Goal: Information Seeking & Learning: Find specific fact

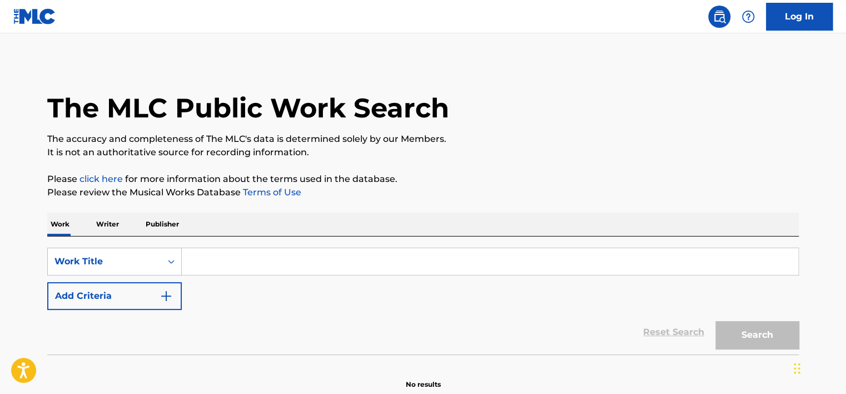
drag, startPoint x: 211, startPoint y: 265, endPoint x: 324, endPoint y: 265, distance: 112.3
click at [211, 265] on input "Search Form" at bounding box center [490, 261] width 617 height 27
paste input "Spudd the Jeweler"
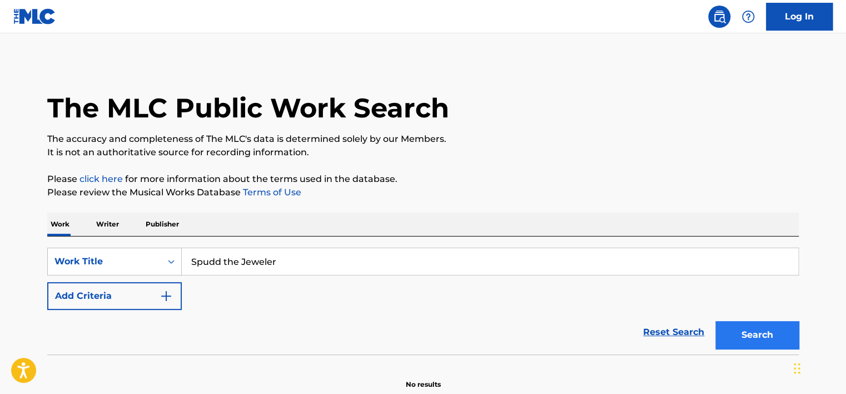
type input "Spudd the Jeweler"
click at [728, 329] on button "Search" at bounding box center [757, 335] width 83 height 28
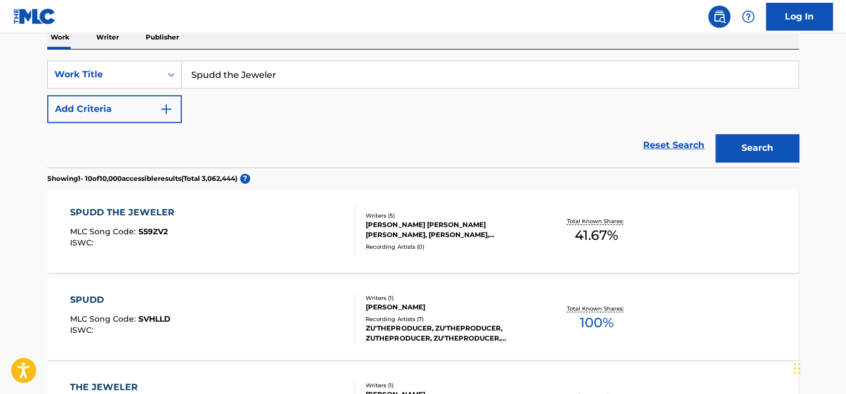
scroll to position [202, 0]
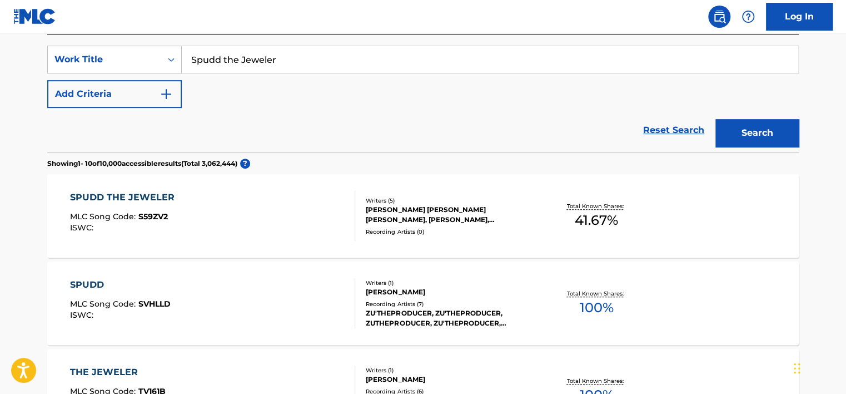
click at [286, 218] on div "SPUDD THE JEWELER MLC Song Code : S59ZV2 ISWC :" at bounding box center [213, 216] width 286 height 50
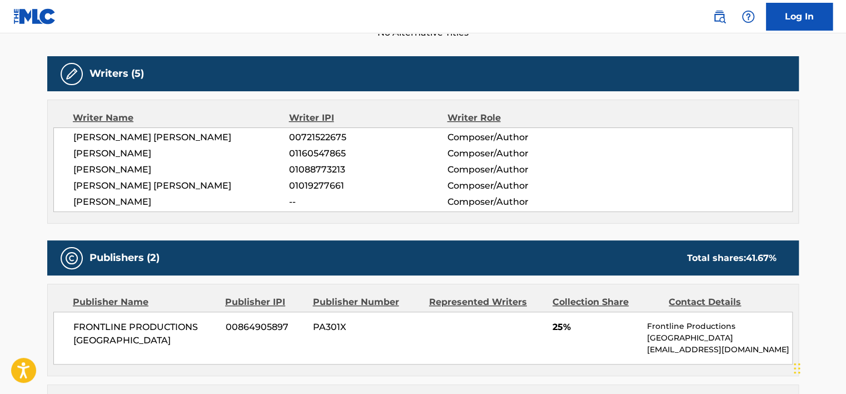
scroll to position [334, 0]
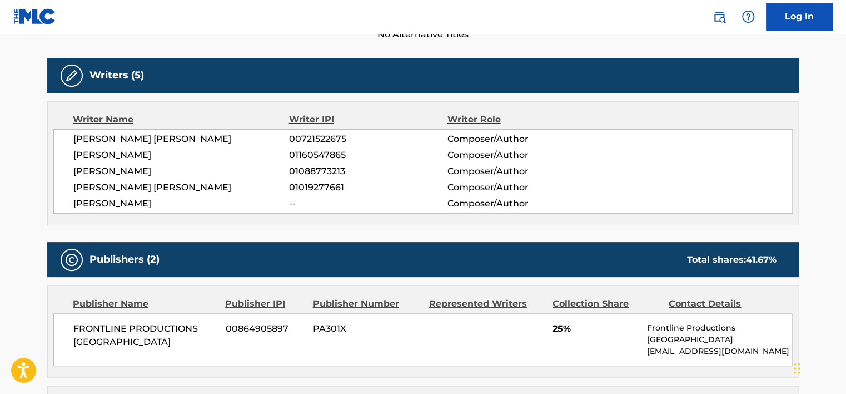
click at [304, 136] on span "00721522675" at bounding box center [368, 138] width 158 height 13
copy span "00721522675"
click at [156, 155] on span "EFREM JAMAAR BLACKWELL" at bounding box center [181, 154] width 216 height 13
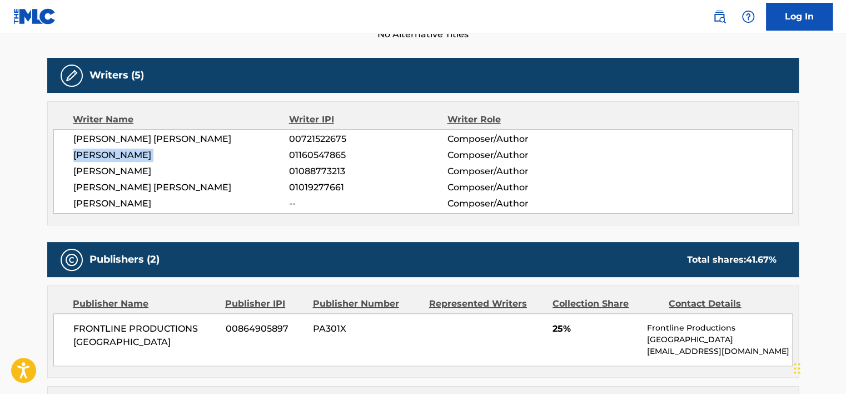
click at [156, 155] on span "EFREM JAMAAR BLACKWELL" at bounding box center [181, 154] width 216 height 13
copy div "EFREM JAMAAR BLACKWELL"
click at [329, 151] on span "01160547865" at bounding box center [368, 154] width 158 height 13
copy span "01160547865"
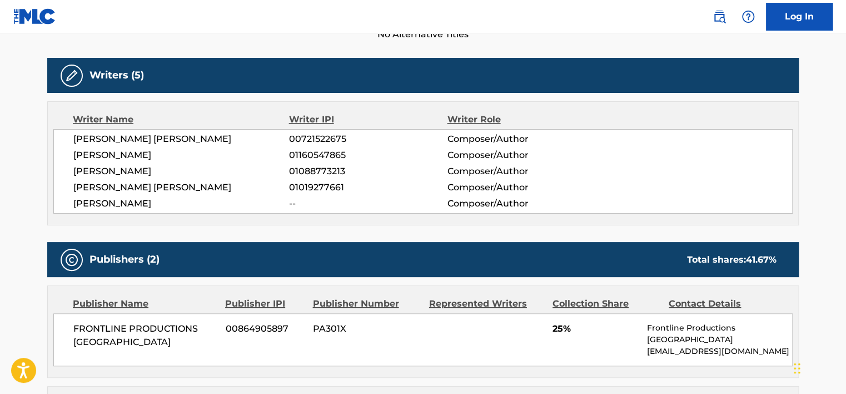
click at [115, 169] on span "ISAAC FAIR" at bounding box center [181, 171] width 216 height 13
copy div "ISAAC FAIR"
click at [303, 171] on span "01088773213" at bounding box center [368, 171] width 158 height 13
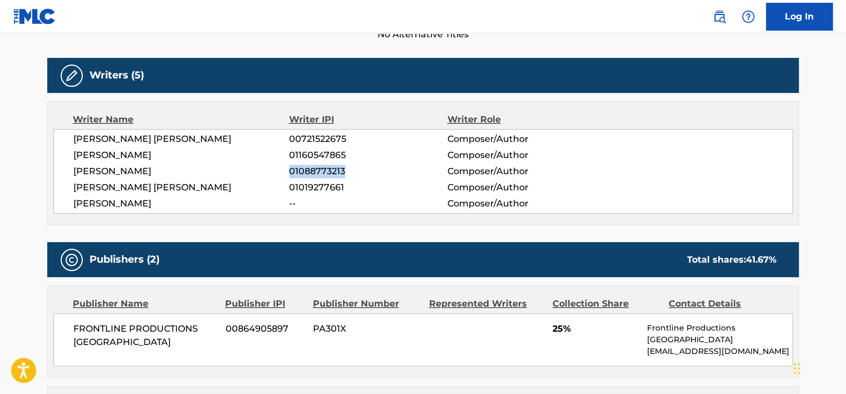
click at [303, 171] on span "01088773213" at bounding box center [368, 171] width 158 height 13
copy span "01088773213"
click at [171, 185] on span "AARON JEFFERY SEYMOUR JR." at bounding box center [181, 187] width 216 height 13
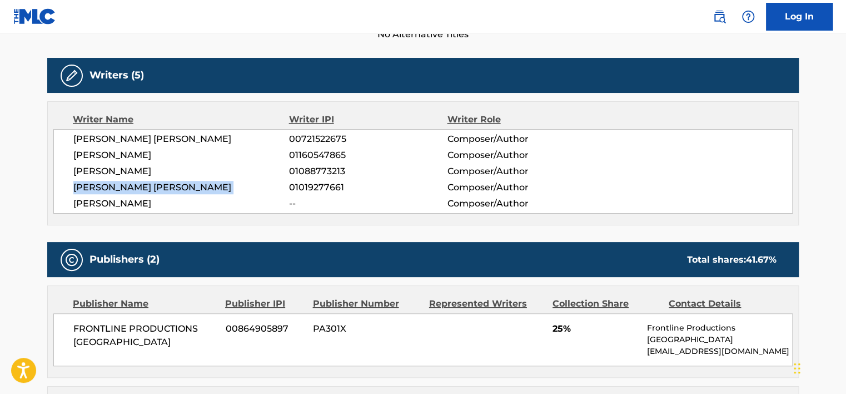
click at [171, 185] on span "AARON JEFFERY SEYMOUR JR." at bounding box center [181, 187] width 216 height 13
copy div "AARON JEFFERY SEYMOUR JR."
click at [304, 182] on span "01019277661" at bounding box center [368, 187] width 158 height 13
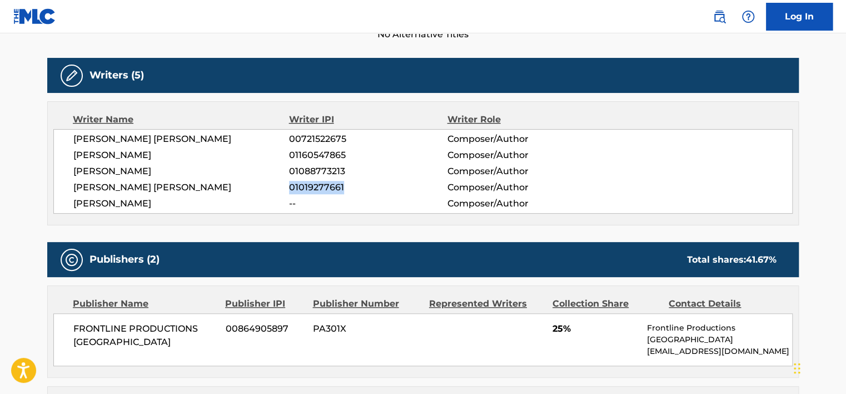
click at [304, 182] on span "01019277661" at bounding box center [368, 187] width 158 height 13
copy span "01019277661"
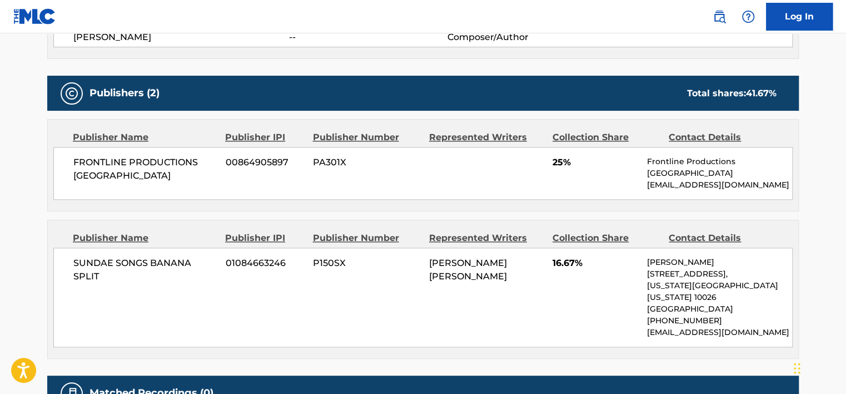
scroll to position [500, 0]
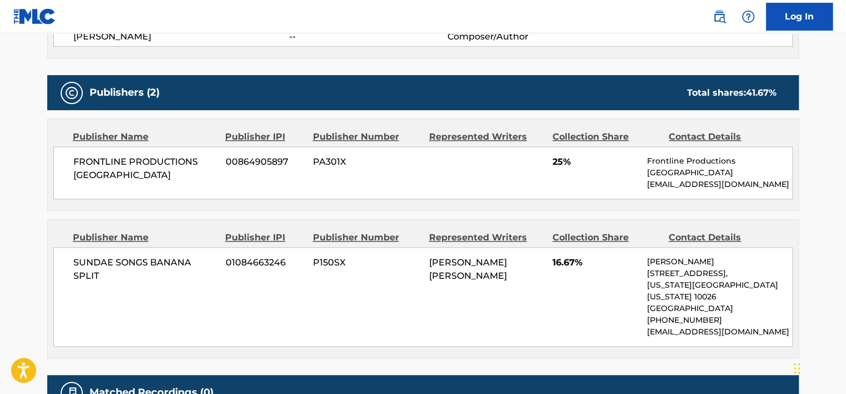
click at [150, 160] on span "FRONTLINE PRODUCTIONS DETROIT" at bounding box center [145, 168] width 144 height 27
copy div "FRONTLINE PRODUCTIONS DETROIT"
click at [158, 263] on span "SUNDAE SONGS BANANA SPLIT" at bounding box center [145, 269] width 144 height 27
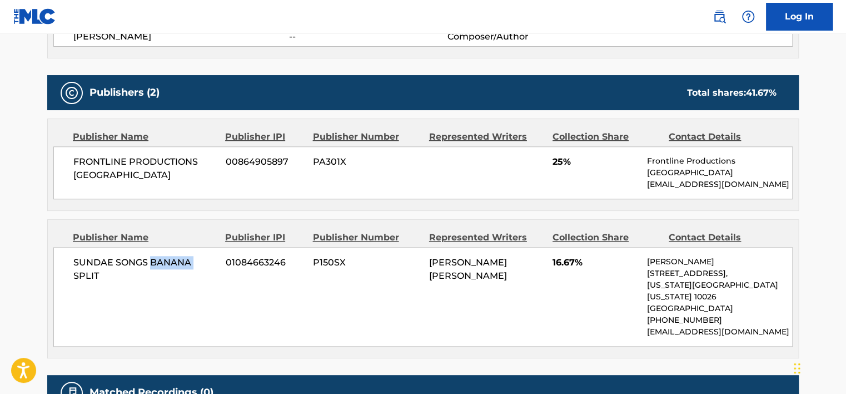
click at [158, 263] on span "SUNDAE SONGS BANANA SPLIT" at bounding box center [145, 269] width 144 height 27
copy div "SUNDAE SONGS BANANA SPLIT"
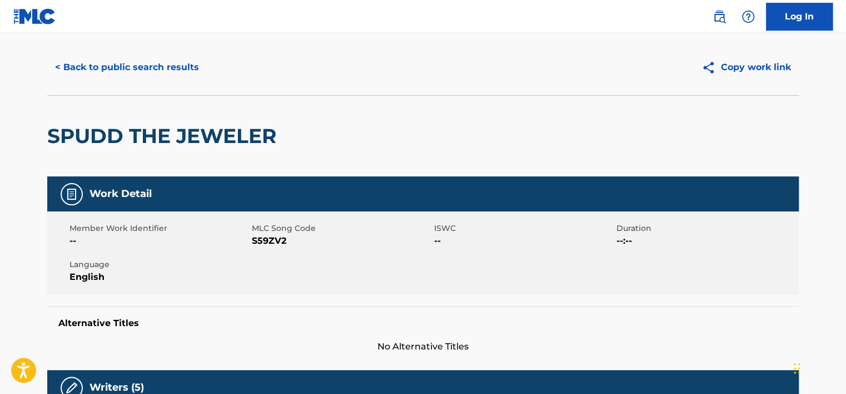
scroll to position [0, 0]
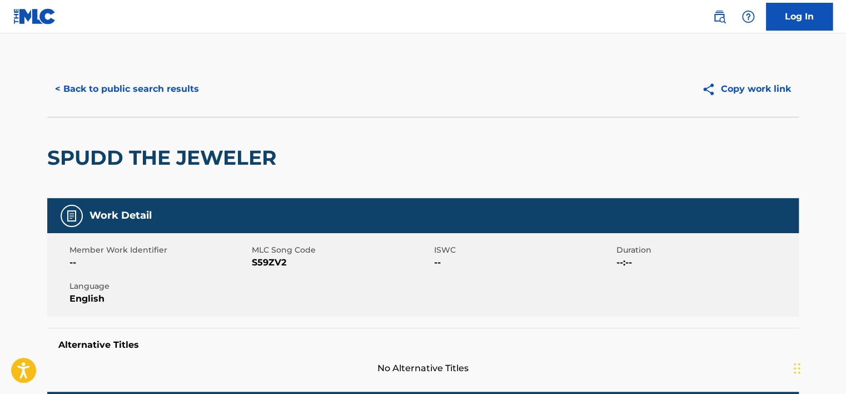
click at [257, 267] on span "S59ZV2" at bounding box center [342, 262] width 180 height 13
copy span "S59ZV2"
click at [147, 96] on button "< Back to public search results" at bounding box center [127, 89] width 160 height 28
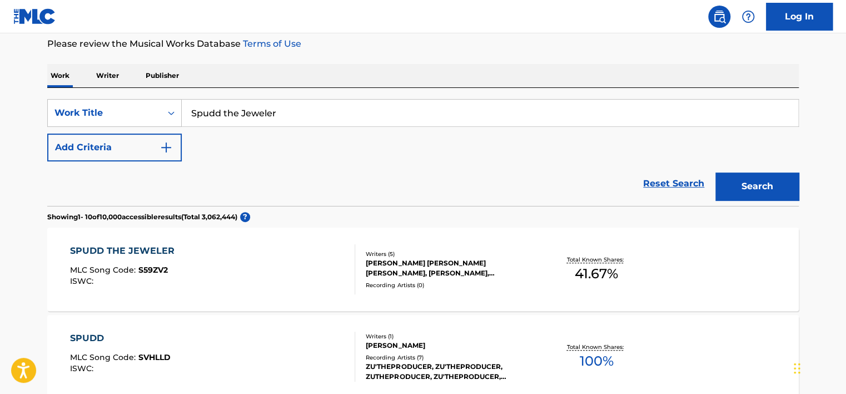
scroll to position [146, 0]
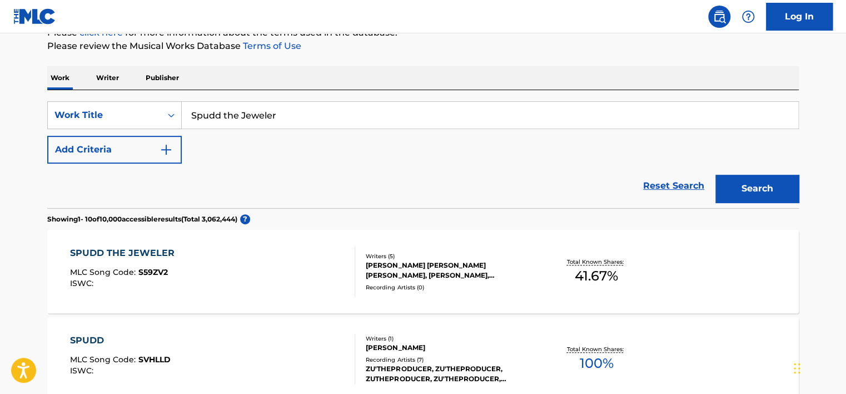
click at [230, 108] on input "Spudd the Jeweler" at bounding box center [490, 115] width 617 height 27
paste input "Where Am I to Go, M'Johnnies"
type input "Where Am I to Go, M'Johnnies"
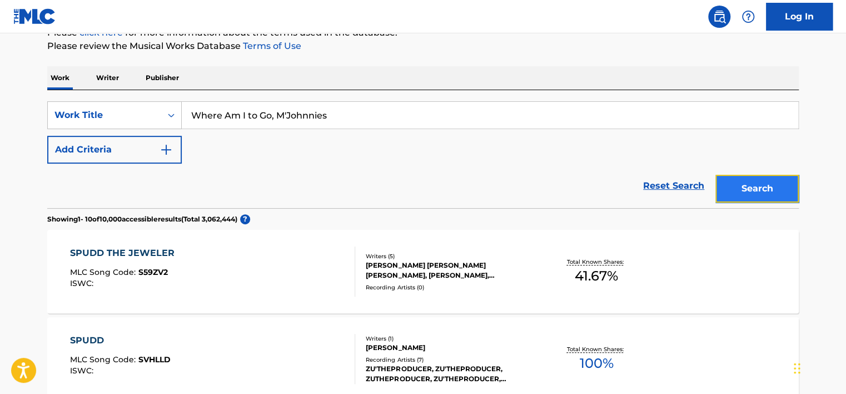
click at [767, 189] on button "Search" at bounding box center [757, 189] width 83 height 28
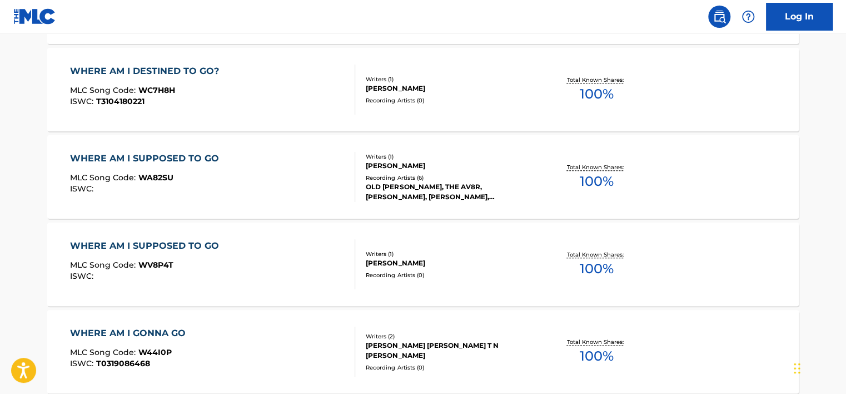
scroll to position [202, 0]
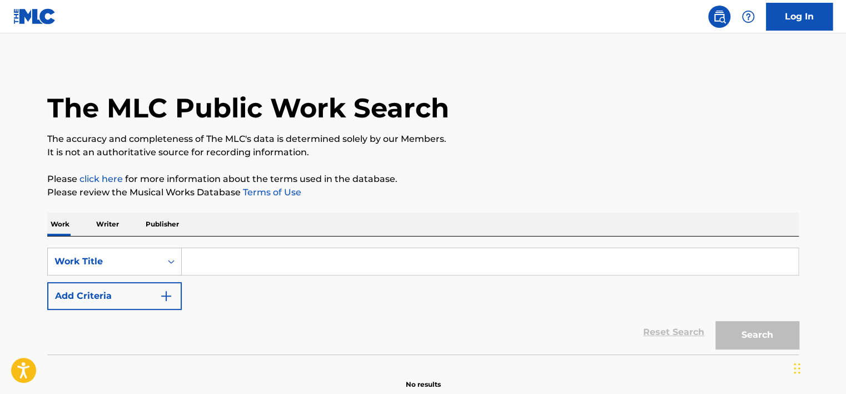
drag, startPoint x: 211, startPoint y: 254, endPoint x: 532, endPoint y: 307, distance: 325.2
click at [211, 254] on input "Search Form" at bounding box center [490, 261] width 617 height 27
paste input "Adrian Cronauer"
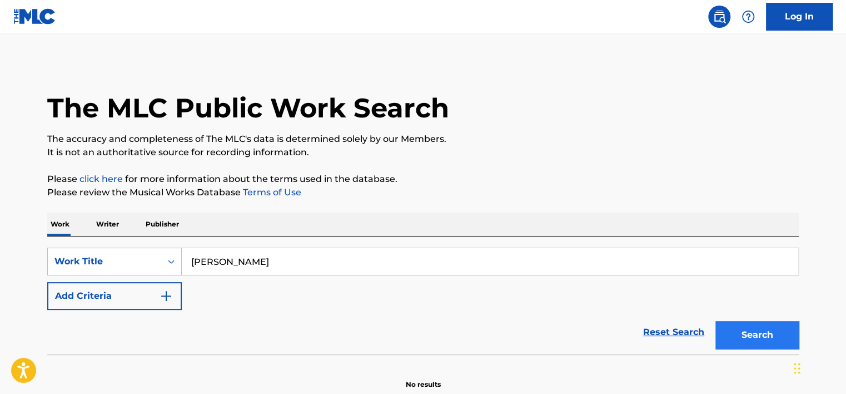
type input "Adrian Cronauer"
click at [737, 330] on button "Search" at bounding box center [757, 335] width 83 height 28
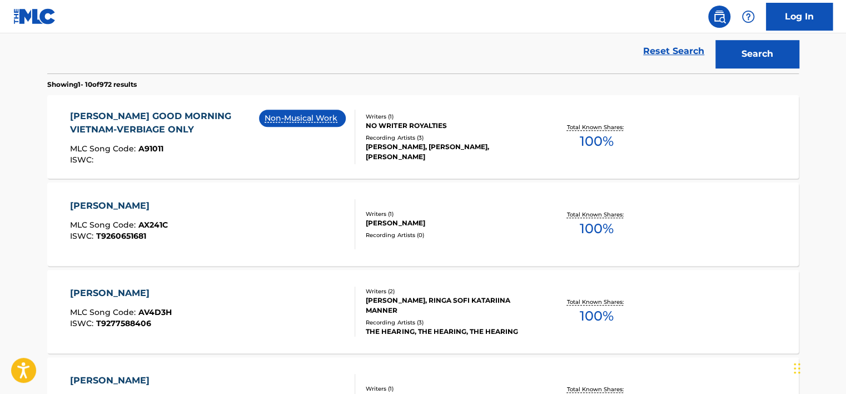
scroll to position [278, 0]
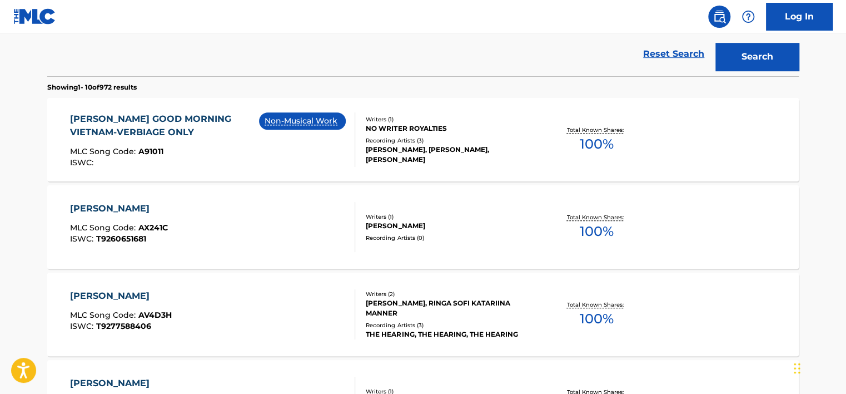
click at [236, 121] on div "ADRIAN CRONAUER GOOD MORNING VIETNAM-VERBIAGE ONLY" at bounding box center [165, 125] width 190 height 27
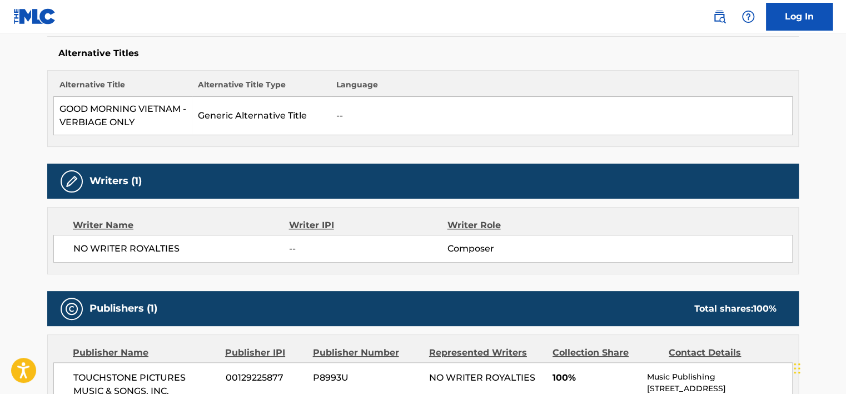
scroll to position [500, 0]
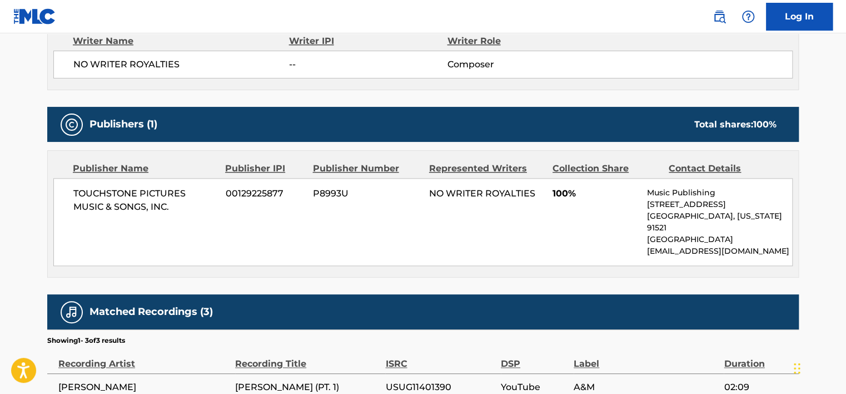
click at [132, 200] on span "TOUCHSTONE PICTURES MUSIC & SONGS, INC." at bounding box center [145, 200] width 144 height 27
copy div "TOUCHSTONE PICTURES MUSIC & SONGS, INC."
click at [136, 66] on span "NO WRITER ROYALTIES" at bounding box center [181, 64] width 216 height 13
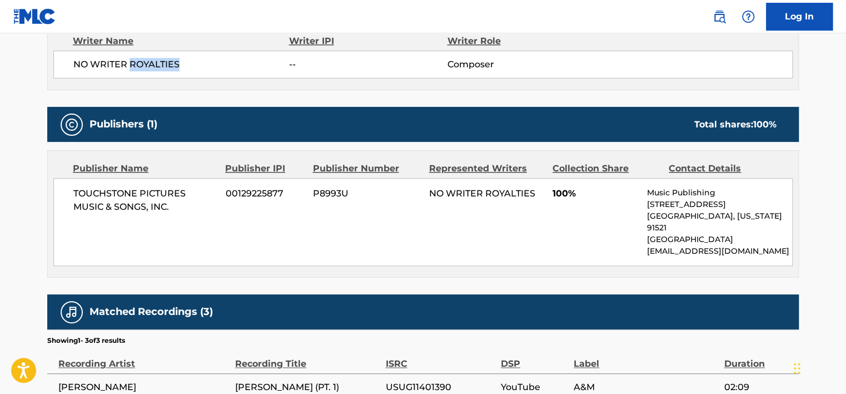
click at [136, 66] on span "NO WRITER ROYALTIES" at bounding box center [181, 64] width 216 height 13
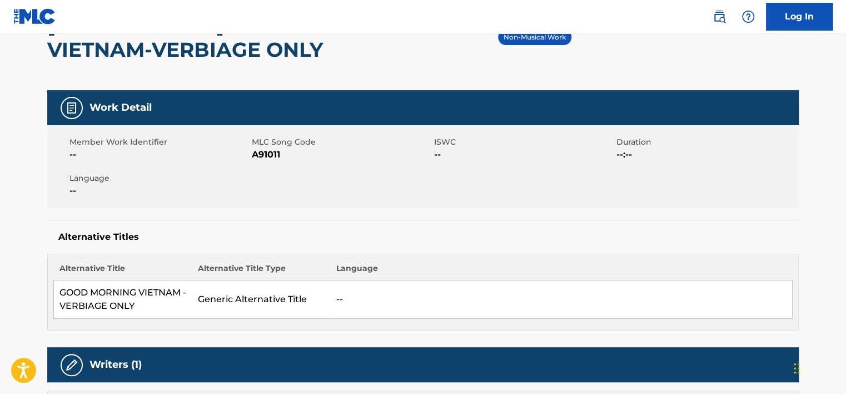
scroll to position [111, 0]
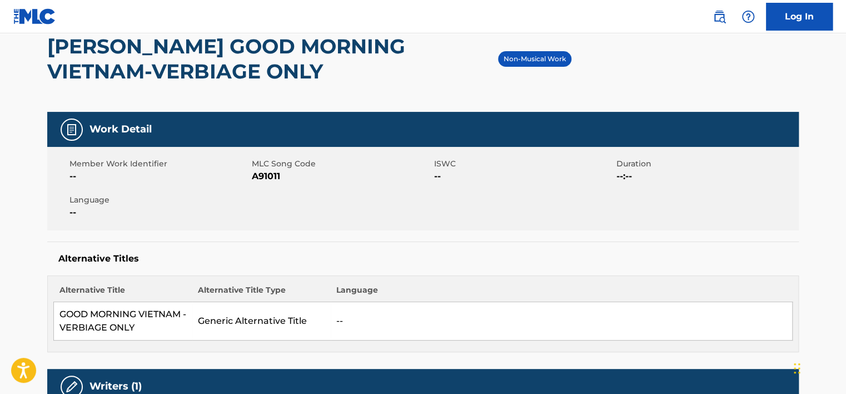
click at [260, 184] on div "Member Work Identifier -- MLC Song Code A91011 ISWC -- Duration --:-- Language …" at bounding box center [423, 188] width 752 height 83
copy span "A91011"
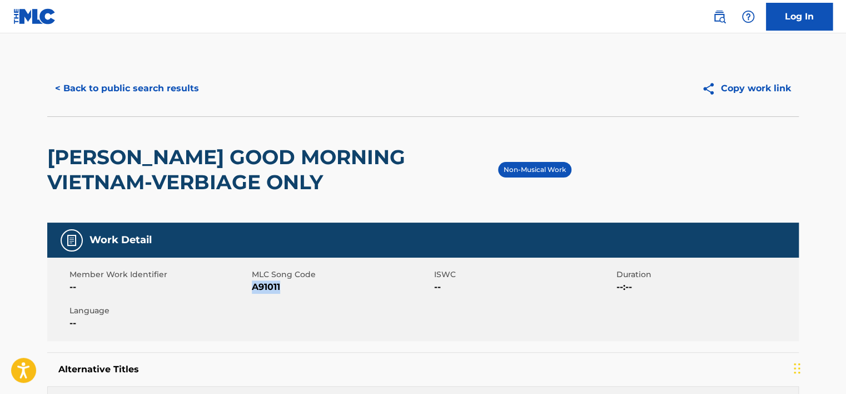
scroll to position [0, 0]
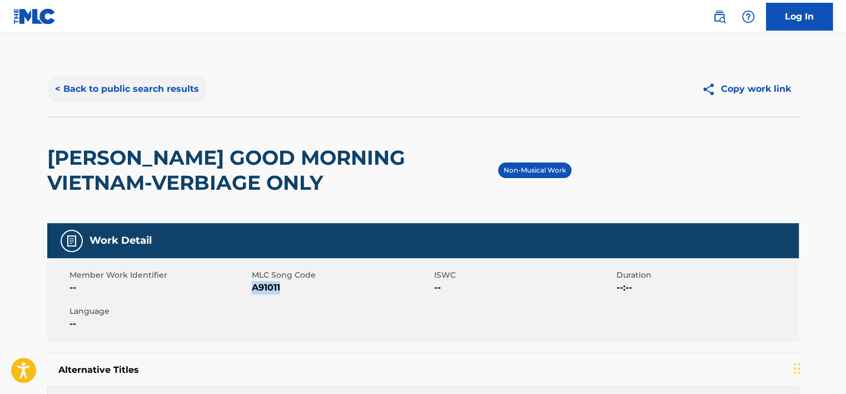
click at [120, 75] on button "< Back to public search results" at bounding box center [127, 89] width 160 height 28
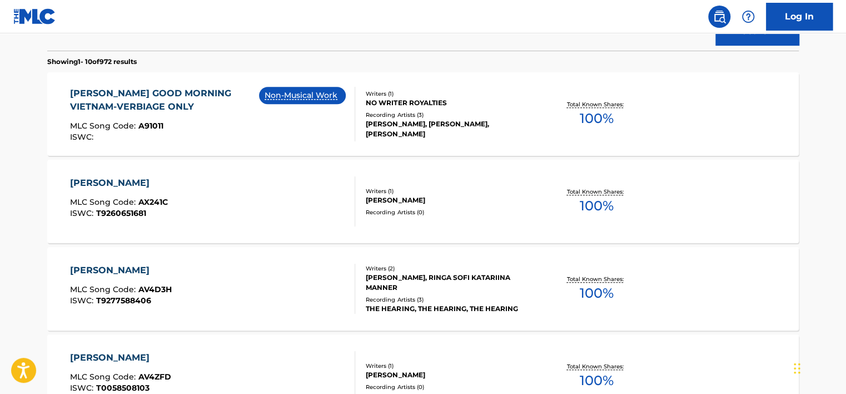
scroll to position [85, 0]
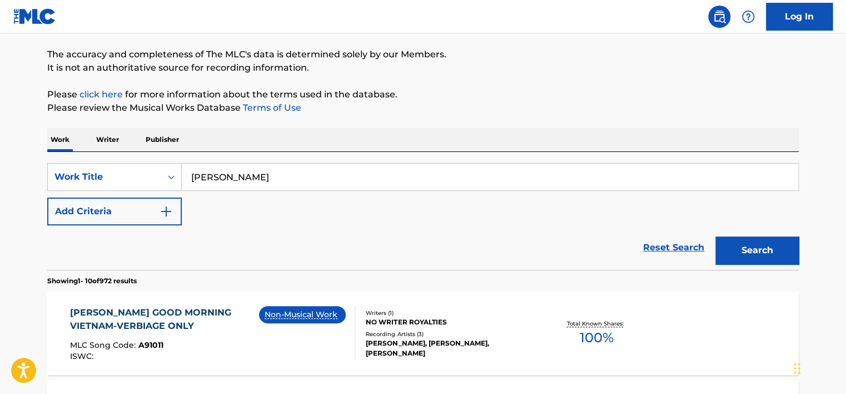
click at [210, 165] on input "Adrian Cronauer" at bounding box center [490, 176] width 617 height 27
paste input "Woodbury Town Centre"
click at [759, 247] on button "Search" at bounding box center [757, 250] width 83 height 28
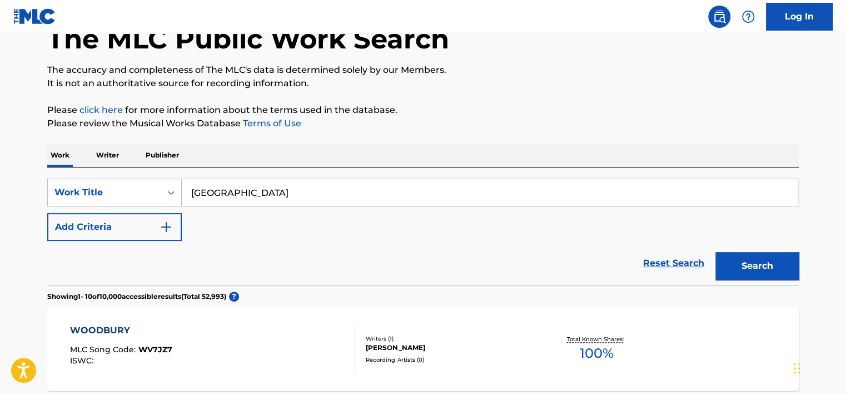
scroll to position [29, 0]
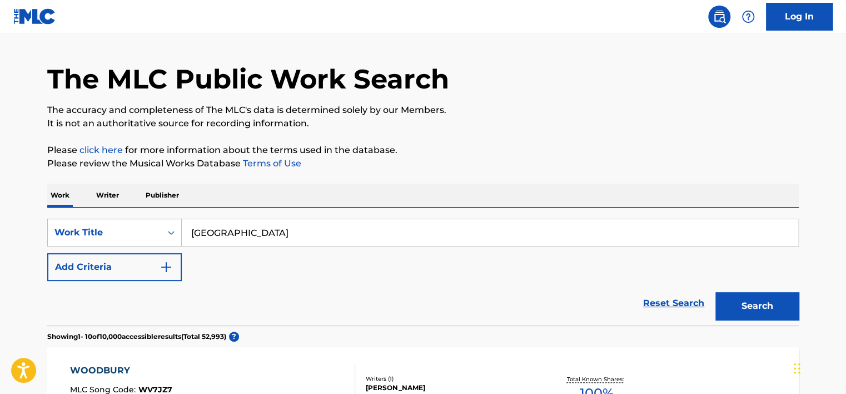
click at [261, 229] on input "Woodbury Town Centre" at bounding box center [490, 232] width 617 height 27
paste input "3rd 2nd Chanc"
drag, startPoint x: 261, startPoint y: 229, endPoint x: 424, endPoint y: 234, distance: 162.4
click at [264, 229] on input "Woodbury Town Centre" at bounding box center [490, 232] width 617 height 27
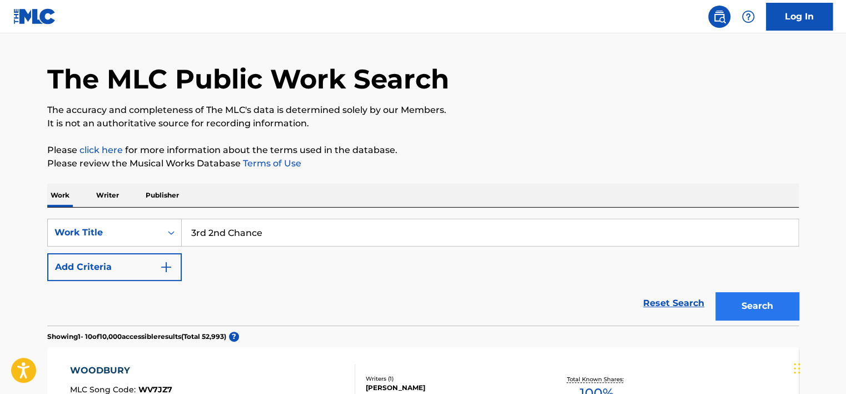
type input "3rd 2nd Chance"
click at [737, 302] on button "Search" at bounding box center [757, 306] width 83 height 28
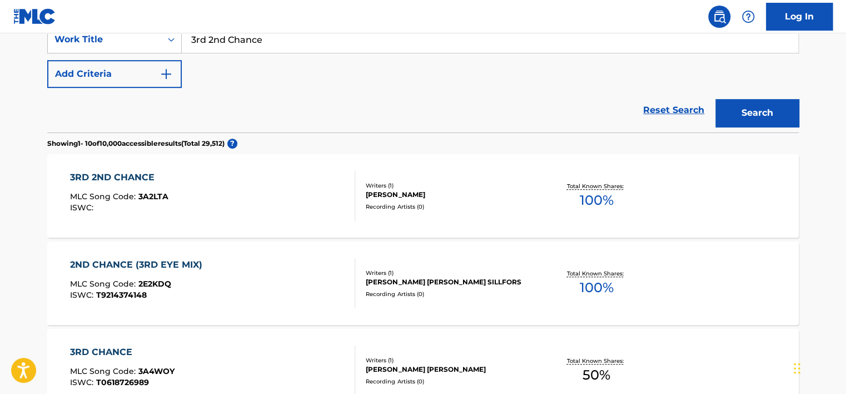
scroll to position [251, 0]
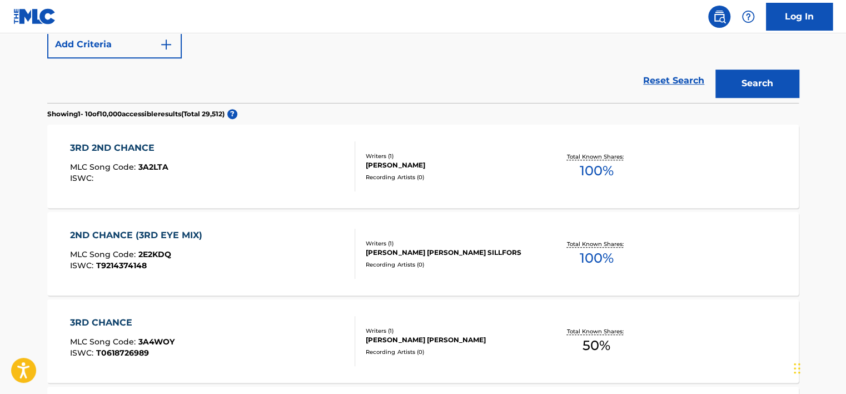
click at [254, 157] on div "3RD 2ND CHANCE MLC Song Code : 3A2LTA ISWC :" at bounding box center [213, 166] width 286 height 50
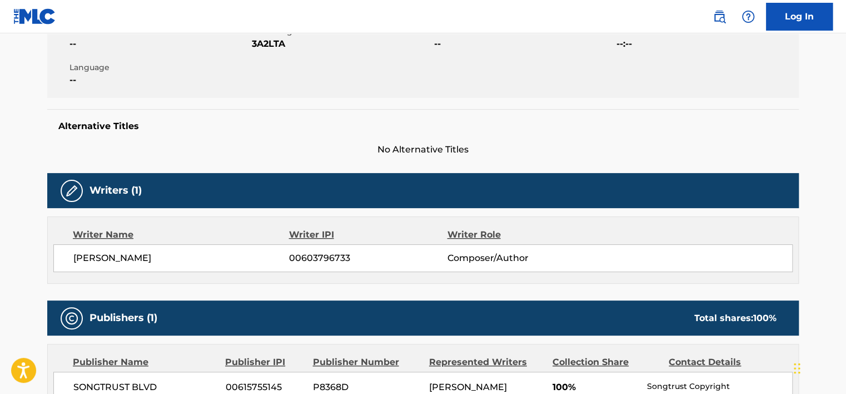
scroll to position [278, 0]
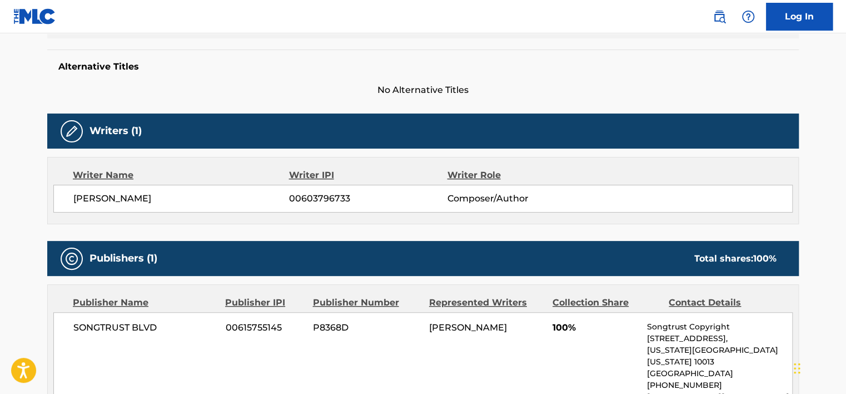
click at [160, 200] on span "ARAMIS BERNARD GENTRY" at bounding box center [181, 198] width 216 height 13
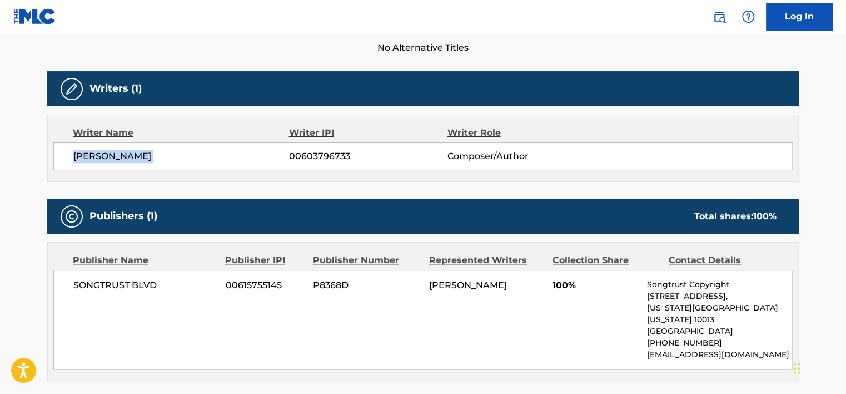
scroll to position [334, 0]
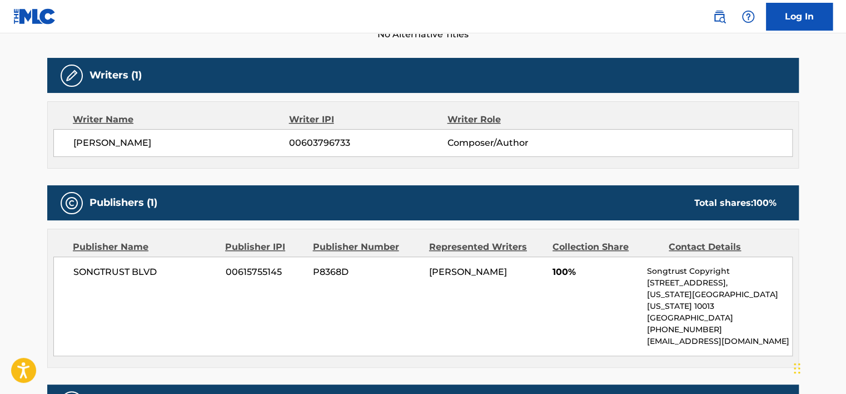
click at [135, 265] on span "SONGTRUST BLVD" at bounding box center [145, 271] width 144 height 13
click at [135, 265] on div "SONGTRUST BLVD 00615755145 P8368D ARAMIS BERNARD GENTRY 100% Songtrust Copyrigh…" at bounding box center [423, 306] width 740 height 100
copy div "SONGTRUST BLVD"
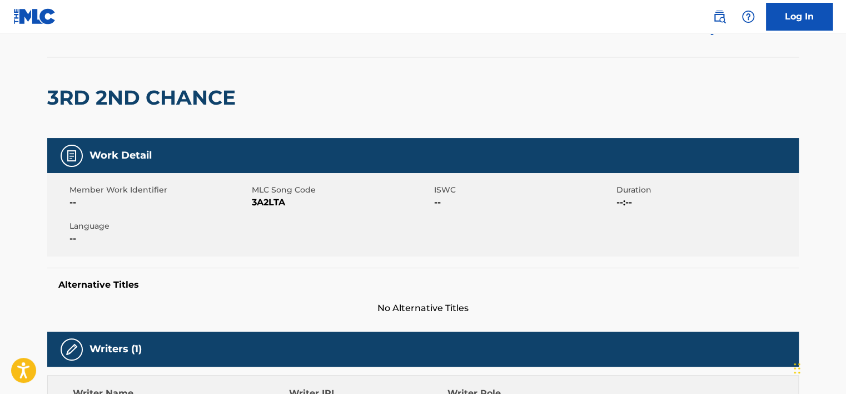
scroll to position [56, 0]
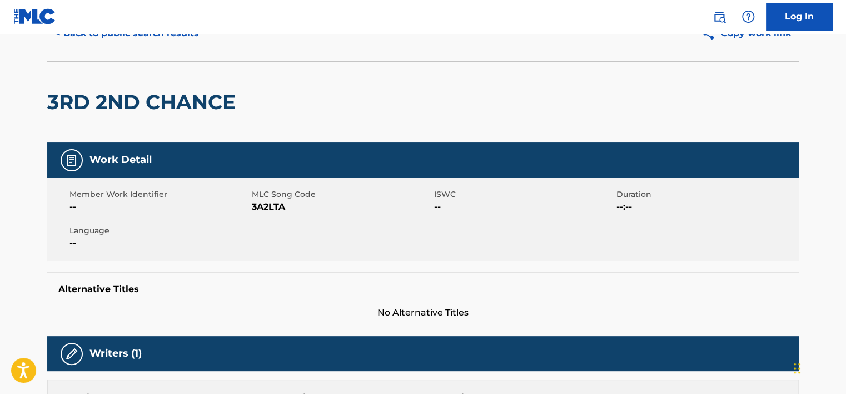
click at [264, 214] on div "Member Work Identifier -- MLC Song Code 3A2LTA ISWC -- Duration --:-- Language …" at bounding box center [423, 218] width 752 height 83
copy span "3A2LTA"
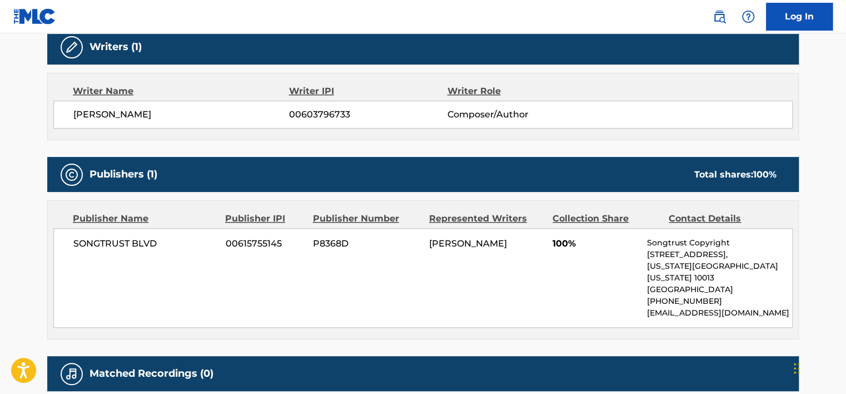
scroll to position [334, 0]
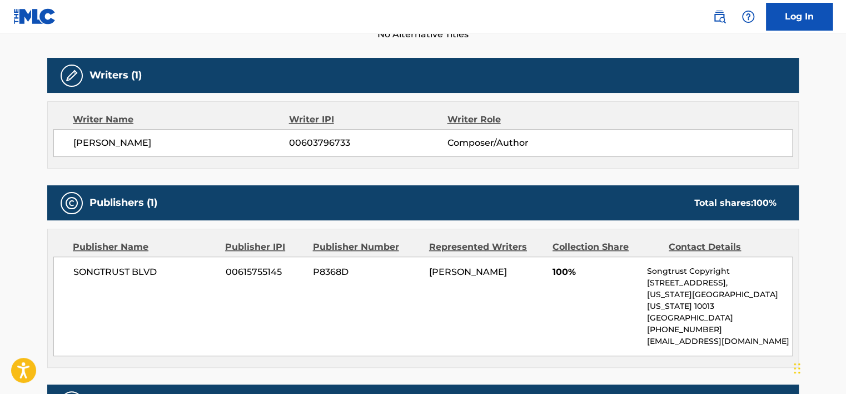
click at [120, 267] on span "SONGTRUST BLVD" at bounding box center [145, 271] width 144 height 13
copy div "SONGTRUST BLVD"
